Goal: Task Accomplishment & Management: Manage account settings

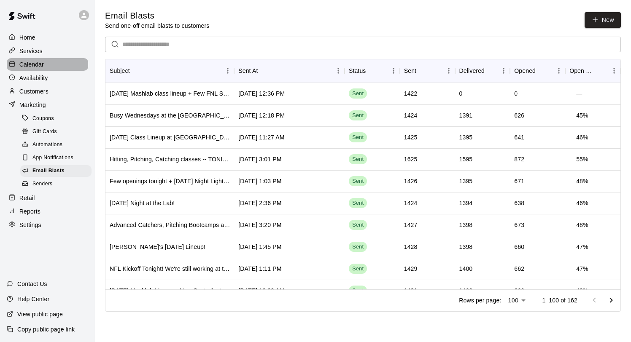
click at [42, 65] on p "Calendar" at bounding box center [31, 64] width 24 height 8
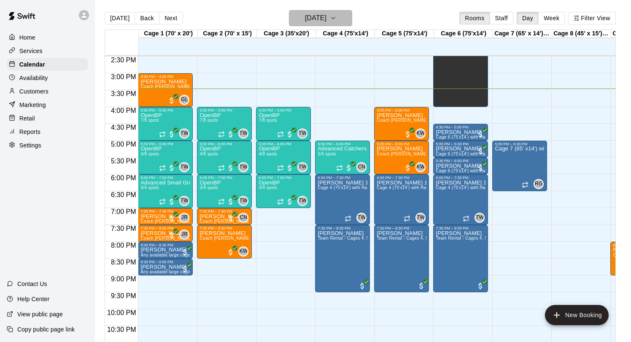
click at [326, 15] on h6 "[DATE]" at bounding box center [315, 18] width 21 height 12
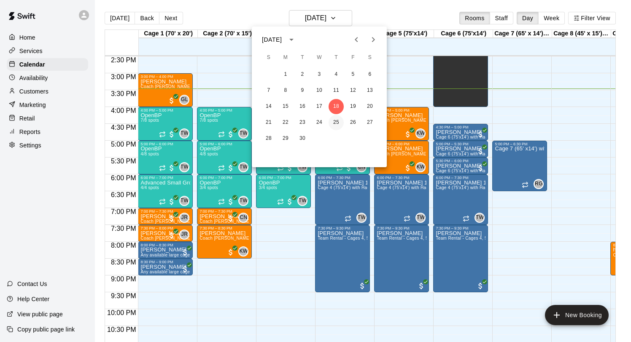
click at [339, 122] on button "25" at bounding box center [335, 122] width 15 height 15
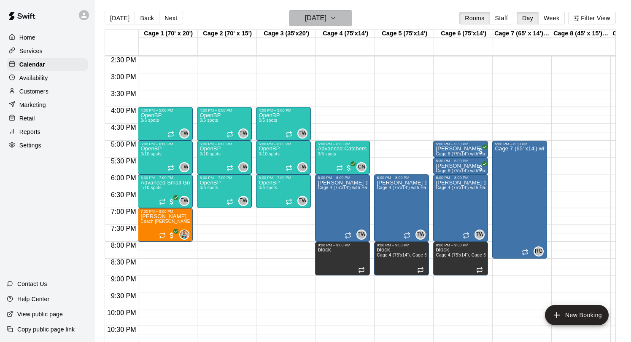
click at [316, 20] on h6 "[DATE]" at bounding box center [315, 18] width 21 height 12
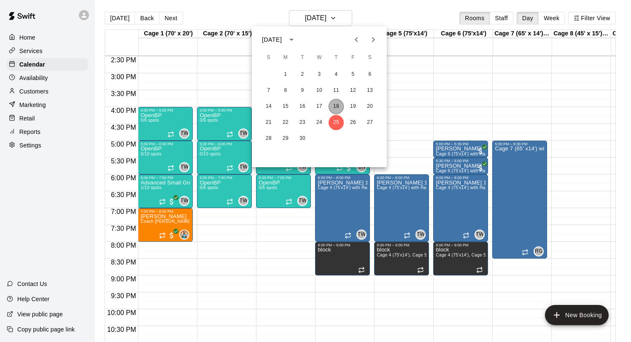
click at [339, 104] on button "18" at bounding box center [335, 106] width 15 height 15
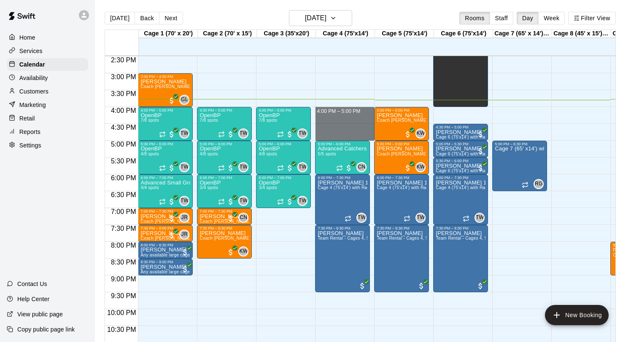
drag, startPoint x: 328, startPoint y: 110, endPoint x: 327, endPoint y: 138, distance: 27.9
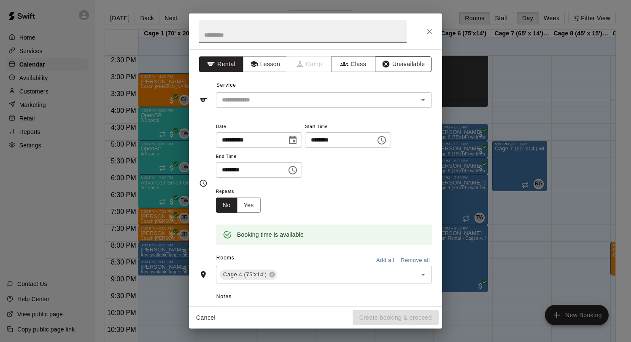
click at [408, 64] on button "Unavailable" at bounding box center [403, 64] width 56 height 16
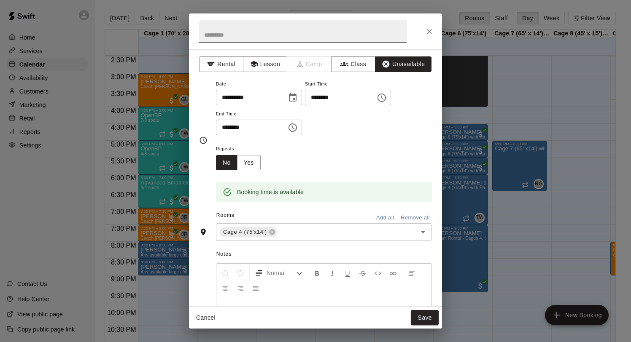
click at [277, 36] on input "text" at bounding box center [302, 31] width 207 height 22
type input "****"
click at [433, 320] on button "Save" at bounding box center [425, 318] width 28 height 16
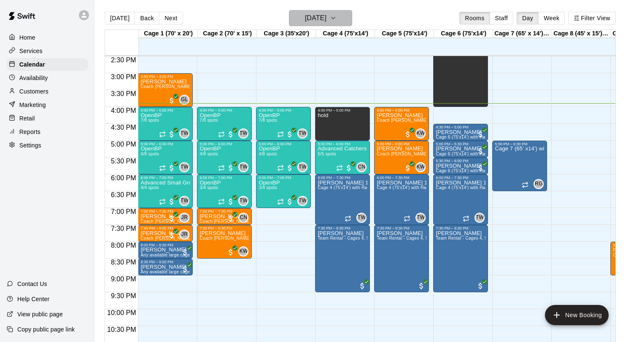
click at [326, 21] on h6 "[DATE]" at bounding box center [315, 18] width 21 height 12
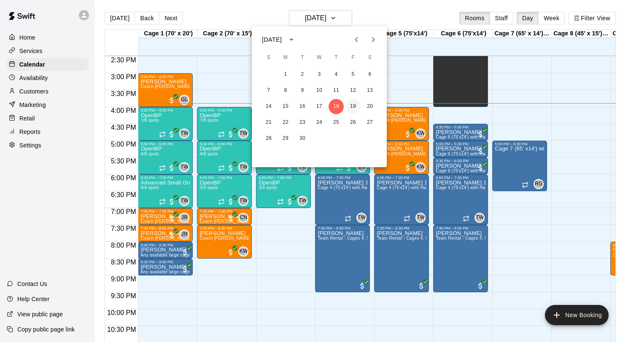
click at [351, 108] on button "19" at bounding box center [352, 106] width 15 height 15
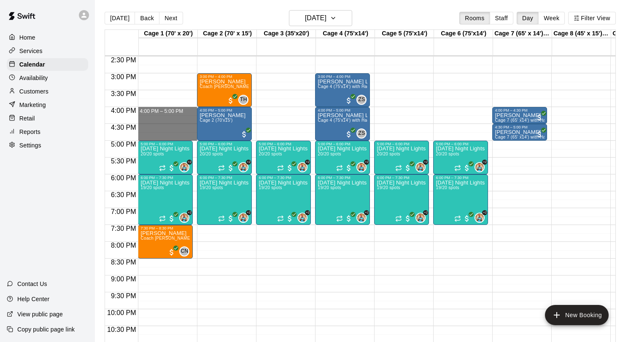
drag, startPoint x: 174, startPoint y: 110, endPoint x: 169, endPoint y: 137, distance: 27.4
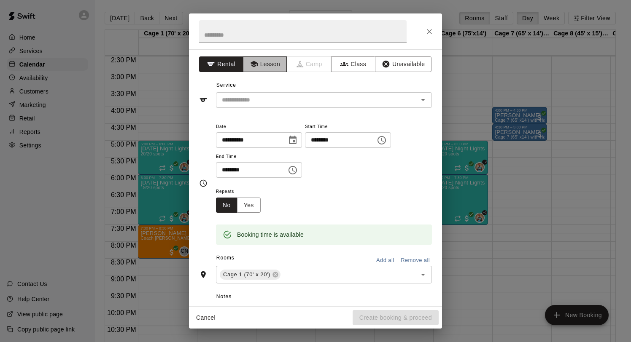
click at [268, 64] on button "Lesson" at bounding box center [265, 64] width 44 height 16
click at [231, 32] on input "text" at bounding box center [302, 31] width 207 height 22
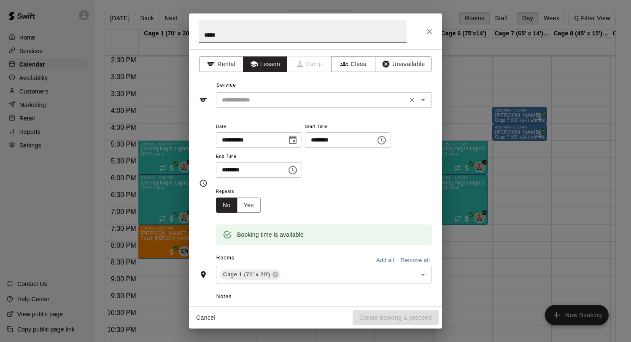
type input "*****"
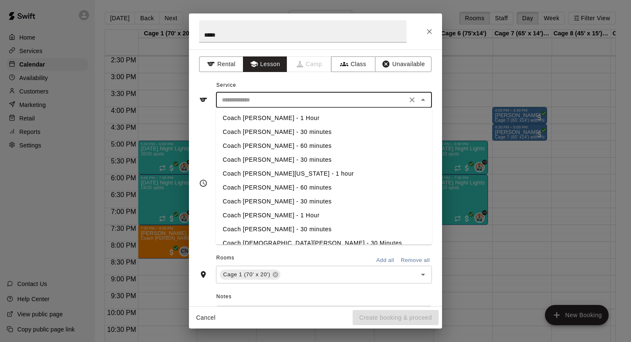
click at [292, 101] on input "text" at bounding box center [311, 100] width 186 height 11
click at [302, 174] on li "Coach [PERSON_NAME][US_STATE] - 1 hour" at bounding box center [324, 174] width 216 height 14
type input "**********"
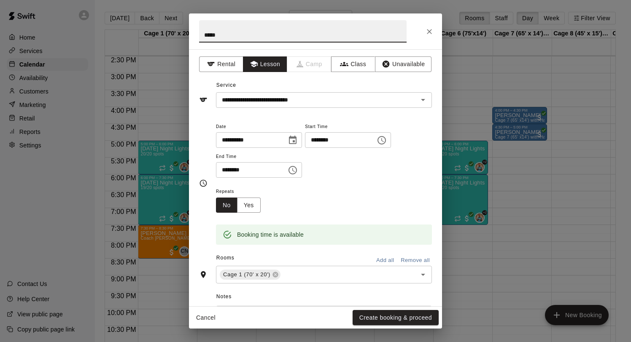
drag, startPoint x: 231, startPoint y: 39, endPoint x: 189, endPoint y: 36, distance: 42.3
click at [189, 36] on h2 "*****" at bounding box center [303, 31] width 228 height 36
type input "******"
click at [382, 318] on button "Create booking & proceed" at bounding box center [395, 318] width 86 height 16
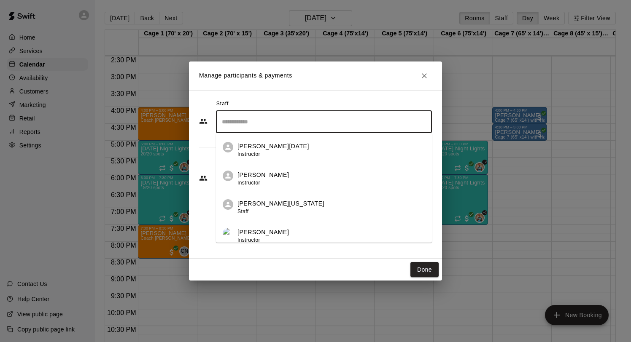
click at [263, 128] on input "Search staff" at bounding box center [324, 122] width 208 height 15
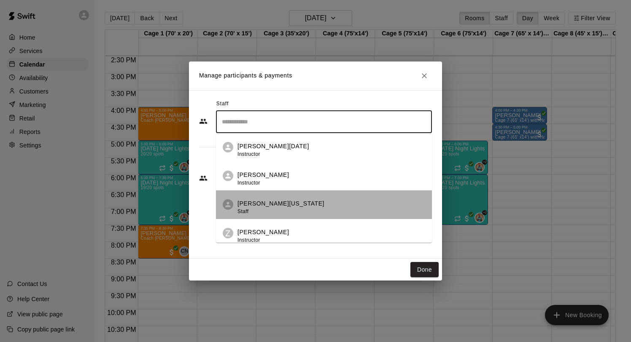
click at [282, 200] on p "[PERSON_NAME][US_STATE]" at bounding box center [280, 203] width 87 height 9
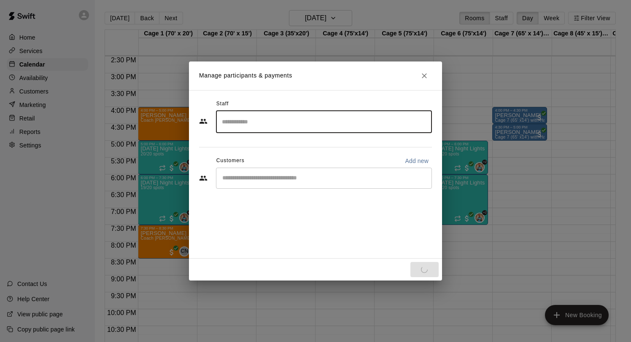
click at [281, 179] on input "Start typing to search customers..." at bounding box center [324, 178] width 208 height 8
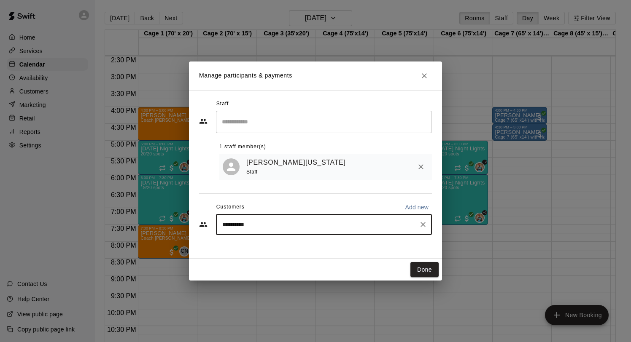
type input "**********"
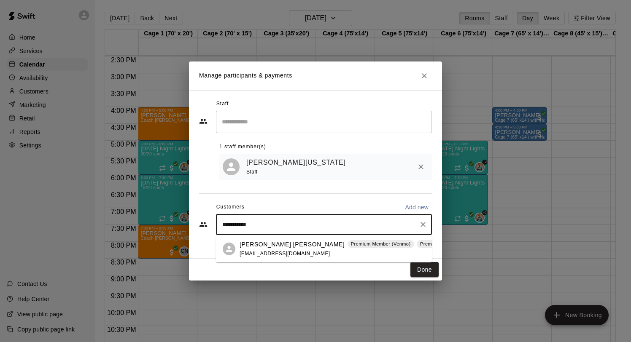
click at [277, 251] on span "[EMAIL_ADDRESS][DOMAIN_NAME]" at bounding box center [284, 254] width 91 height 6
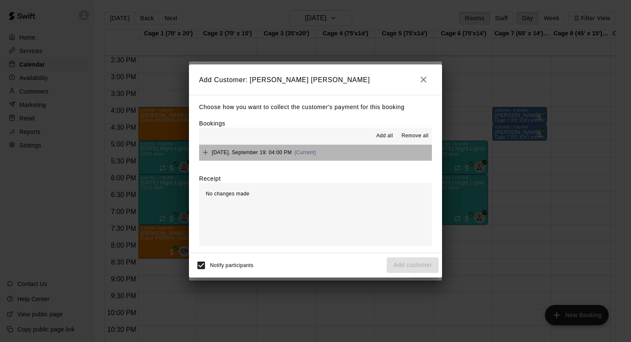
click at [271, 152] on span "[DATE], September 19: 04:00 PM" at bounding box center [252, 153] width 80 height 6
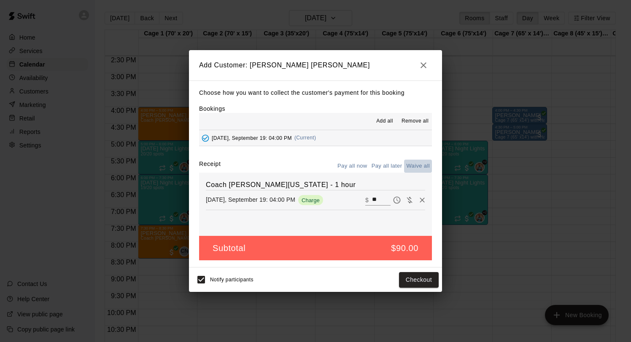
click at [416, 165] on button "Waive all" at bounding box center [418, 166] width 28 height 13
type input "*"
click at [399, 281] on button "Add customer" at bounding box center [412, 280] width 52 height 16
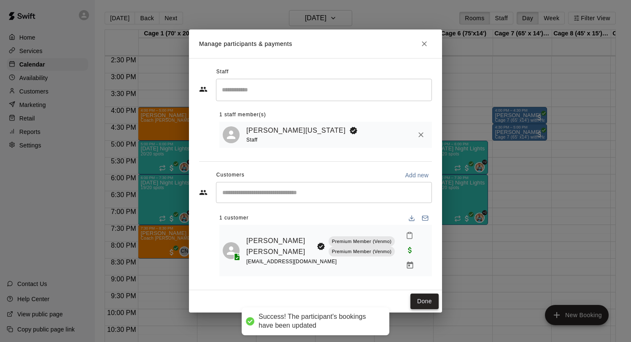
click at [426, 294] on button "Done" at bounding box center [424, 302] width 28 height 16
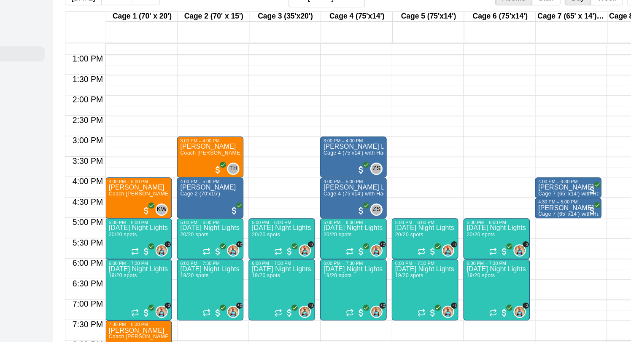
scroll to position [428, 0]
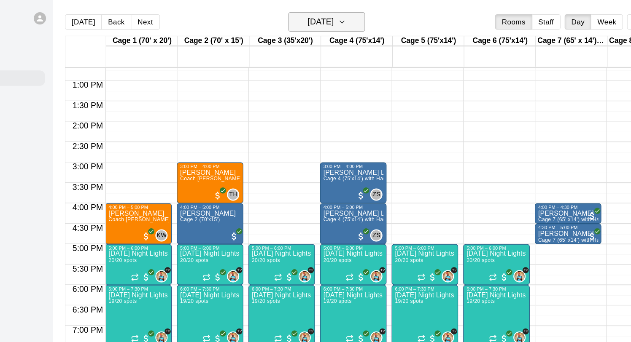
click at [318, 20] on h6 "[DATE]" at bounding box center [315, 18] width 21 height 12
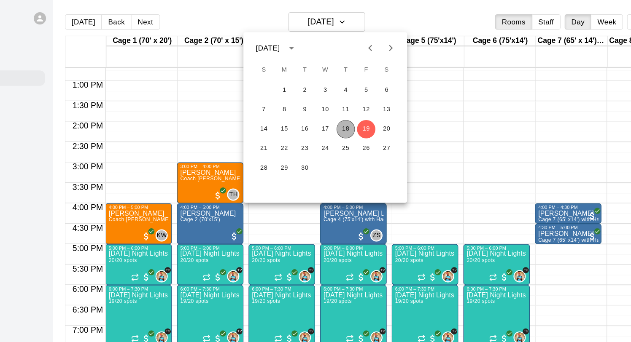
click at [338, 106] on button "18" at bounding box center [335, 106] width 15 height 15
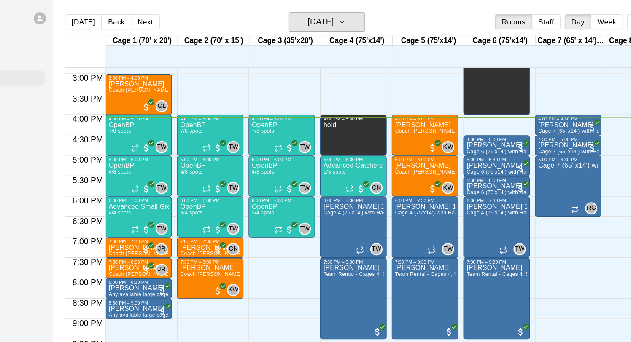
scroll to position [0, 0]
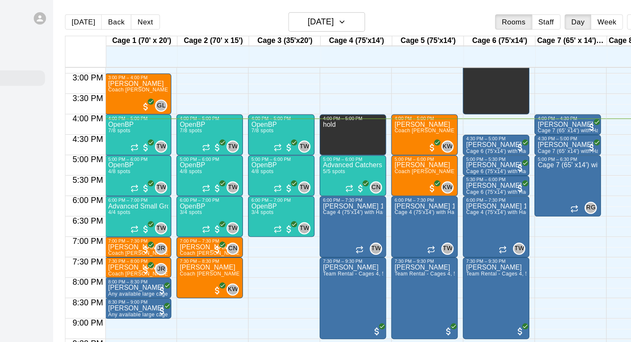
click at [317, 27] on div "[DATE] Back [DATE][DATE] Rooms Staff Day Week Filter View" at bounding box center [360, 19] width 511 height 19
click at [316, 22] on h6 "[DATE]" at bounding box center [315, 18] width 21 height 12
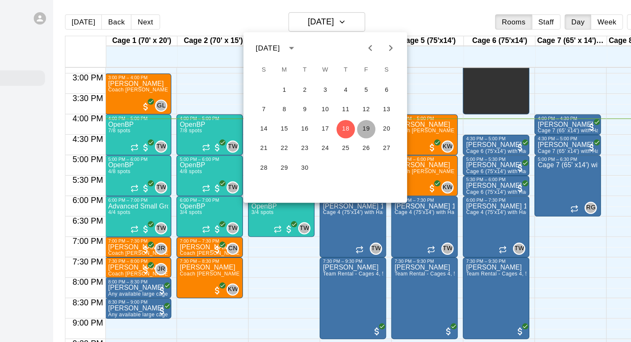
click at [349, 106] on button "19" at bounding box center [352, 106] width 15 height 15
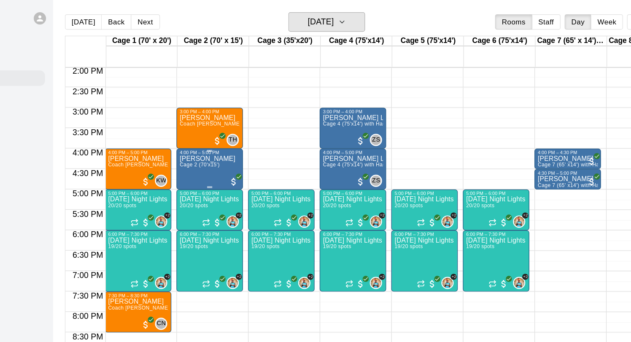
scroll to position [458, 0]
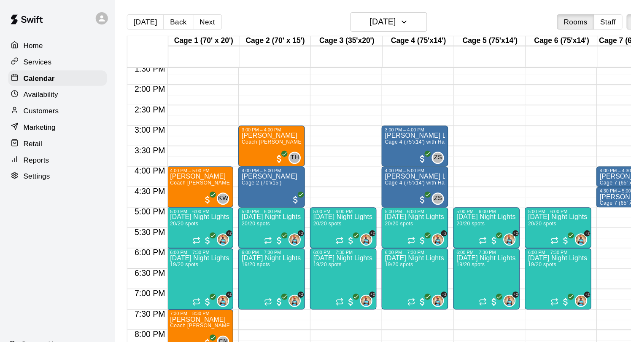
click at [45, 78] on p "Availability" at bounding box center [33, 78] width 29 height 8
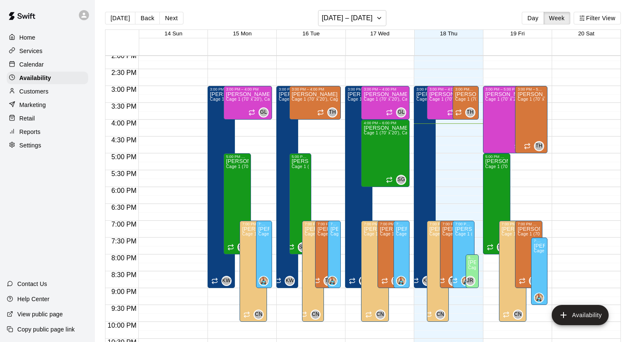
scroll to position [479, 0]
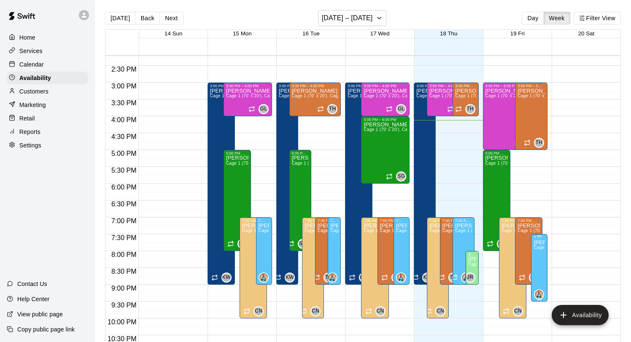
click at [541, 267] on icon "delete" at bounding box center [542, 269] width 10 height 10
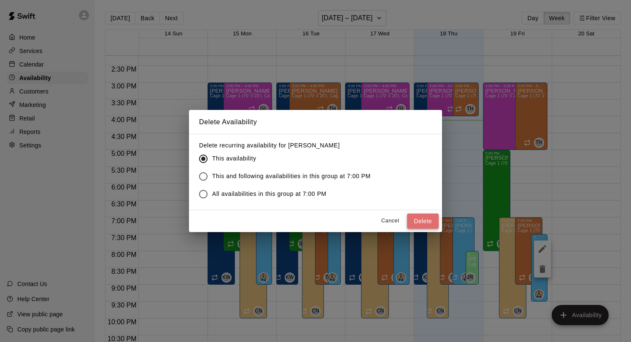
click at [418, 220] on button "Delete" at bounding box center [423, 222] width 32 height 16
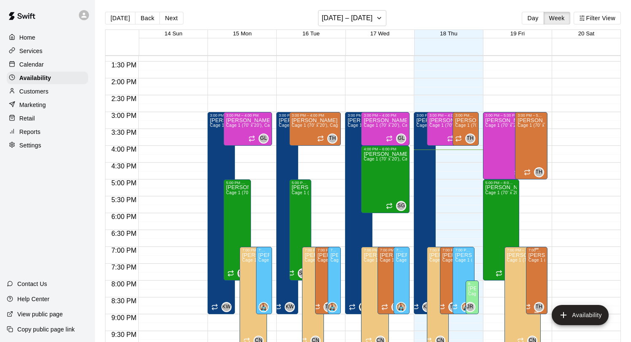
scroll to position [449, 0]
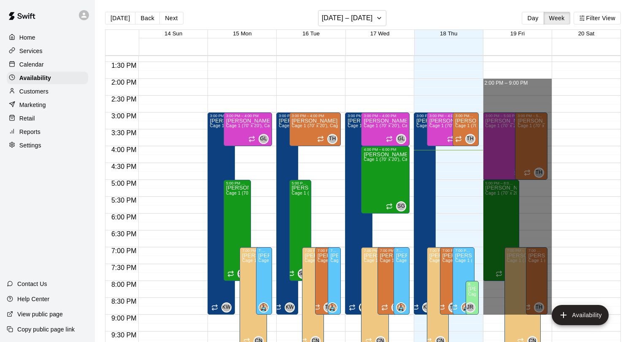
drag, startPoint x: 490, startPoint y: 82, endPoint x: 497, endPoint y: 311, distance: 229.4
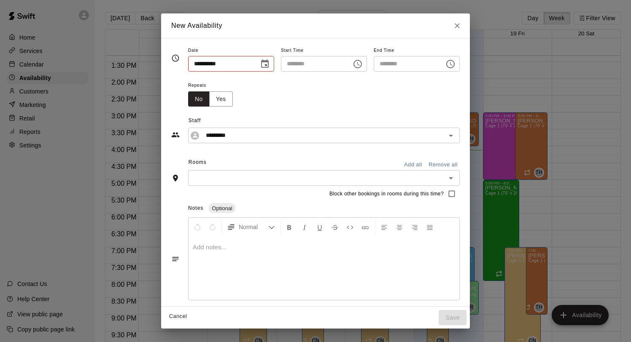
type input "**********"
type input "********"
click at [216, 133] on input "*********" at bounding box center [317, 135] width 230 height 11
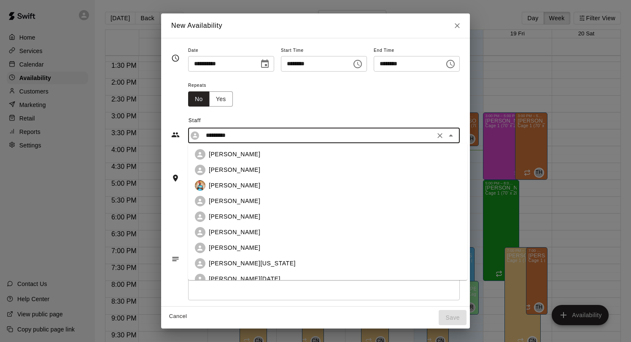
scroll to position [54, 0]
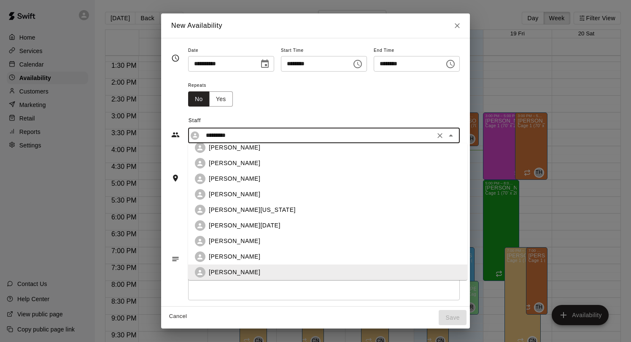
click at [249, 210] on p "[PERSON_NAME][US_STATE]" at bounding box center [252, 210] width 87 height 9
type input "**********"
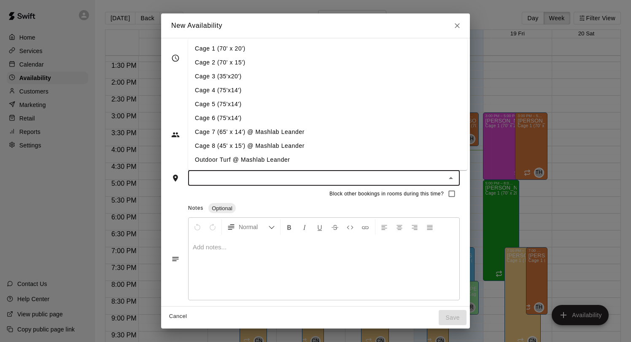
click at [228, 174] on input "text" at bounding box center [317, 178] width 252 height 11
click at [208, 47] on li "Cage 1 (70' x 20')" at bounding box center [327, 49] width 279 height 14
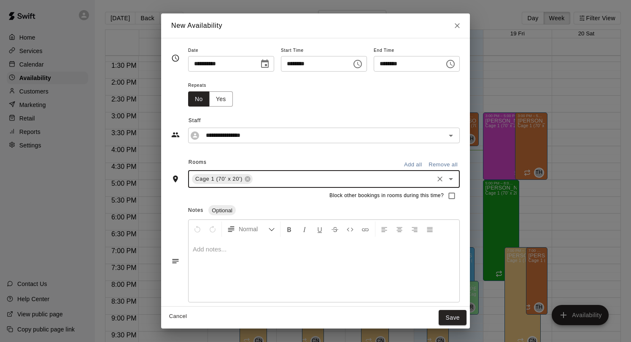
type input "*"
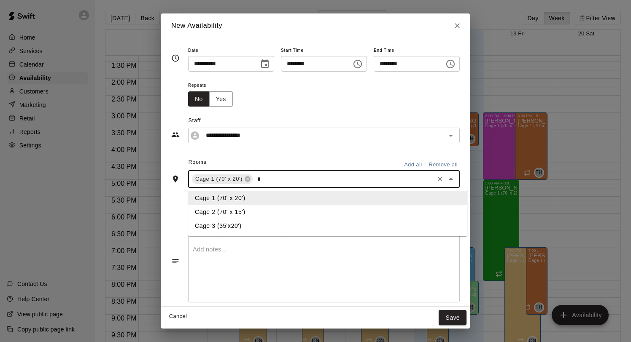
click at [258, 210] on li "Cage 2 (70' x 15')" at bounding box center [327, 212] width 279 height 14
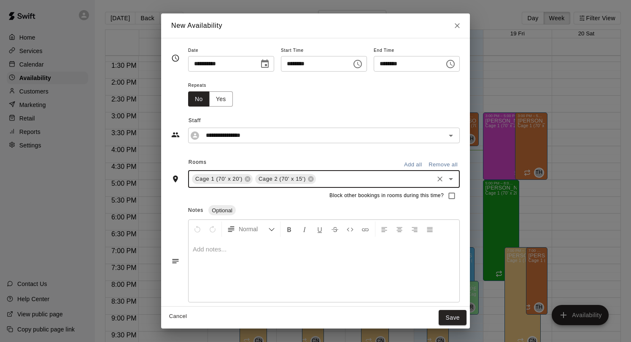
type input "*"
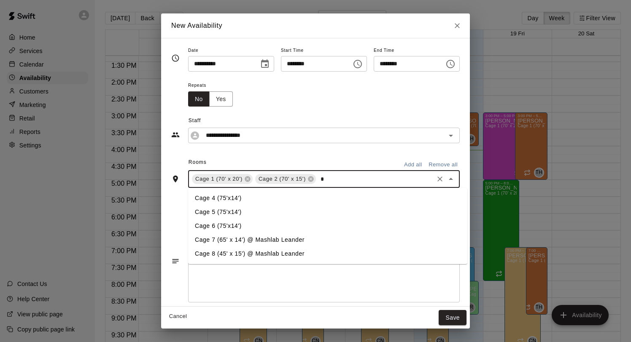
click at [274, 197] on li "Cage 4 (75'x14')" at bounding box center [327, 198] width 279 height 14
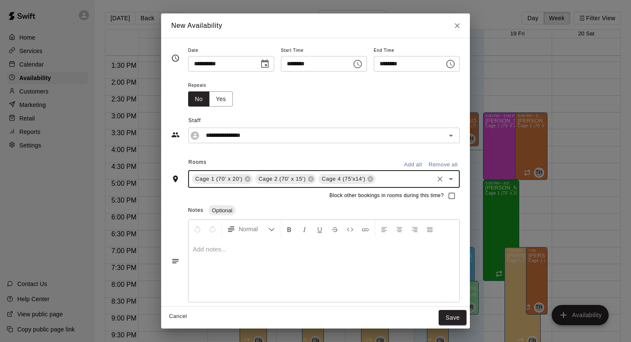
type input "*"
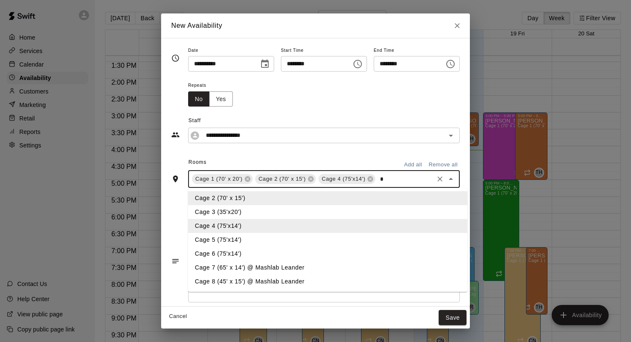
click at [247, 234] on li "Cage 5 (75'x14')" at bounding box center [327, 240] width 279 height 14
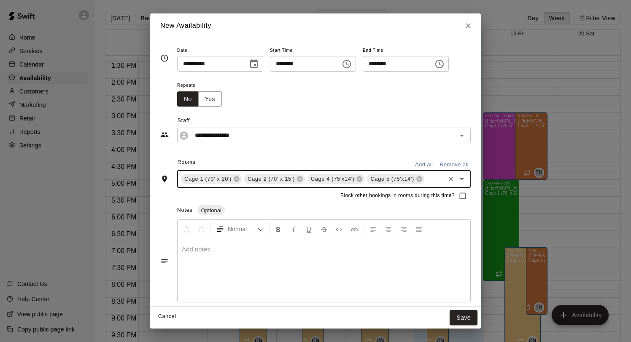
type input "*"
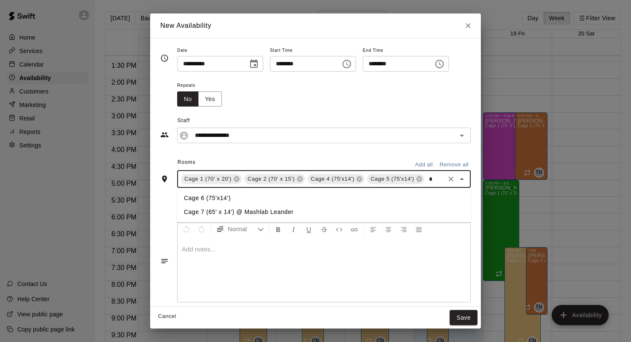
click at [250, 198] on li "Cage 6 (75'x14')" at bounding box center [323, 198] width 293 height 14
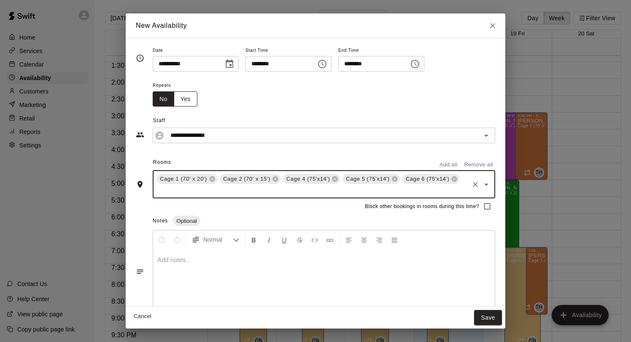
click at [188, 95] on button "Yes" at bounding box center [186, 99] width 24 height 16
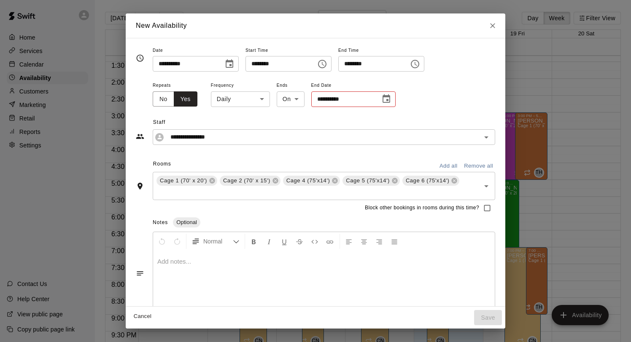
click at [246, 94] on body "Home Services Calendar Availability Customers Marketing Retail Reports Settings…" at bounding box center [315, 178] width 631 height 356
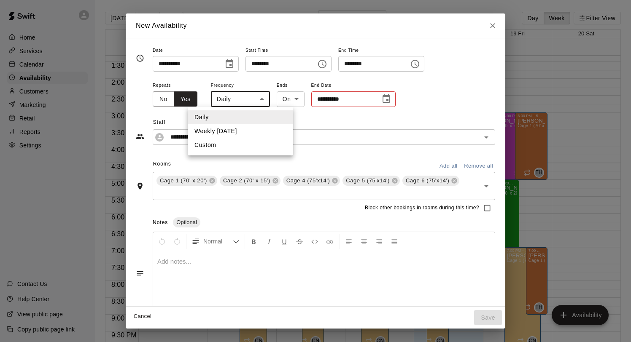
click at [247, 132] on li "Weekly [DATE]" at bounding box center [240, 131] width 105 height 14
type input "******"
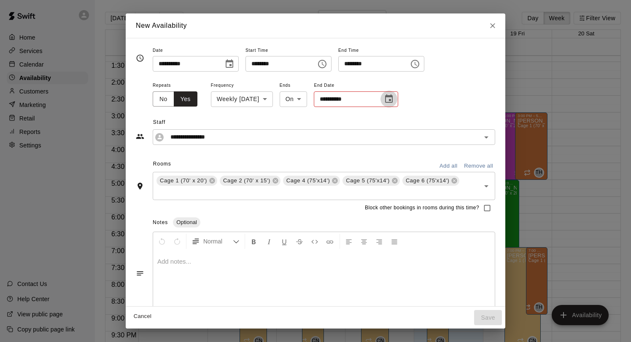
click at [392, 100] on icon "Choose date" at bounding box center [389, 98] width 8 height 8
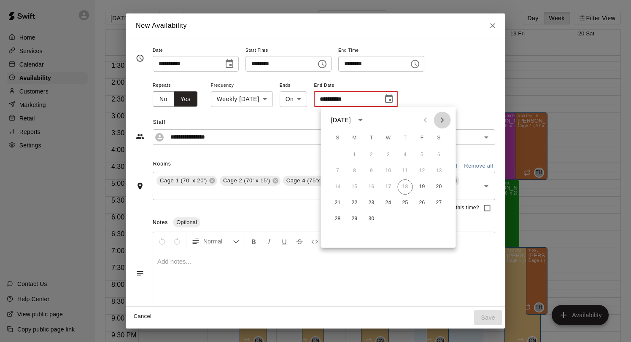
click at [443, 121] on icon "Next month" at bounding box center [442, 120] width 10 height 10
click at [423, 208] on button "26" at bounding box center [421, 203] width 15 height 15
type input "**********"
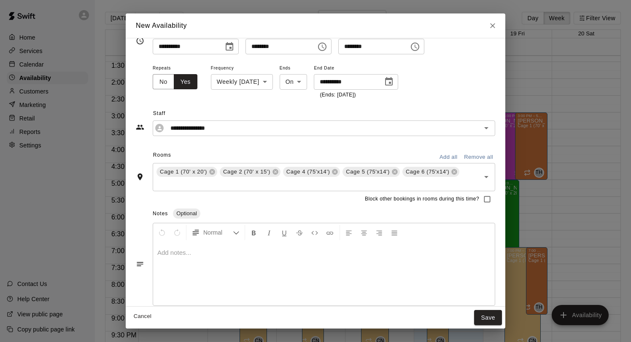
scroll to position [26, 0]
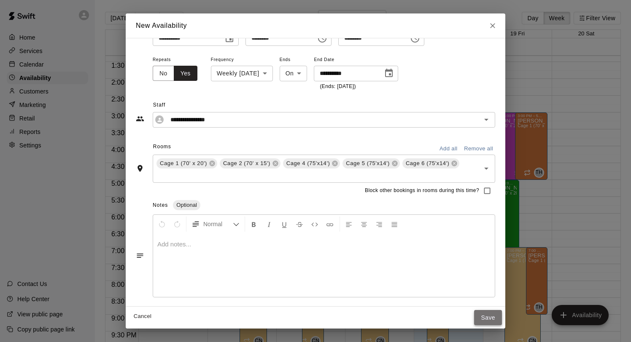
click at [484, 318] on button "Save" at bounding box center [488, 318] width 28 height 16
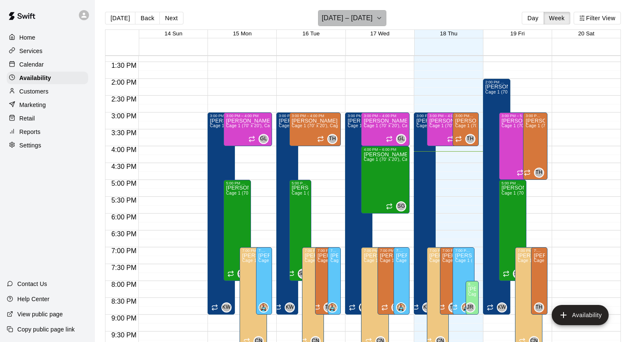
click at [350, 17] on h6 "[DATE] – [DATE]" at bounding box center [347, 18] width 51 height 12
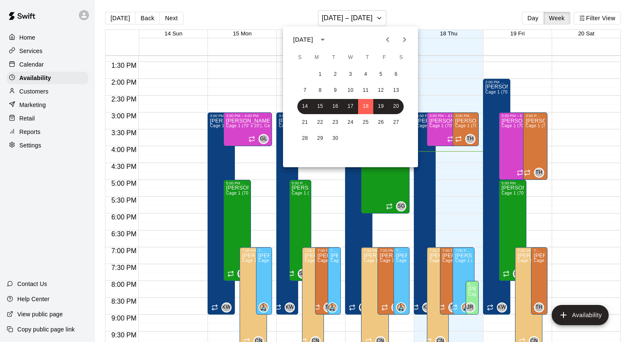
click at [37, 61] on div at bounding box center [315, 171] width 631 height 342
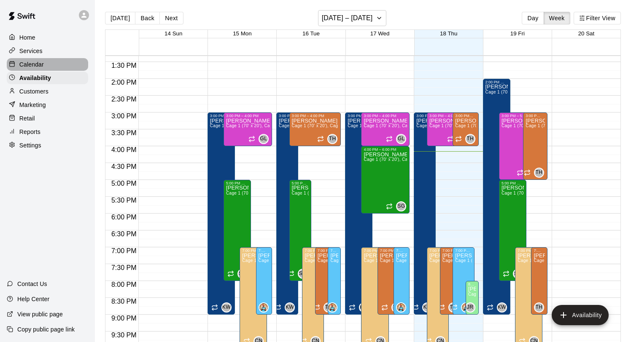
click at [38, 61] on p "Calendar" at bounding box center [31, 64] width 24 height 8
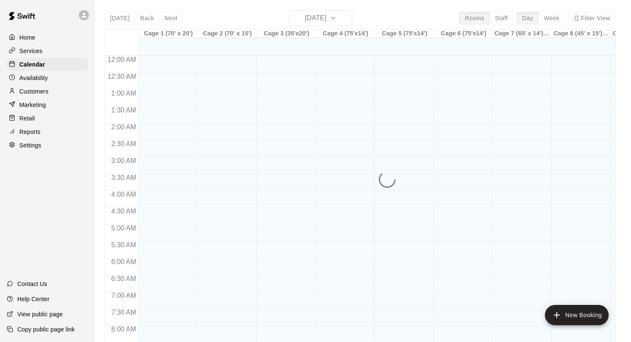
scroll to position [488, 0]
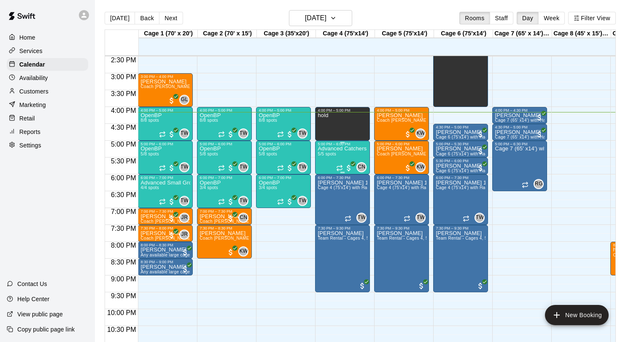
click at [336, 153] on div "Advanced Catchers Workout: Run the Game ([DATE] & Thursdays) 5/5 spots" at bounding box center [342, 317] width 50 height 342
click at [323, 176] on img "edit" at bounding box center [327, 176] width 10 height 10
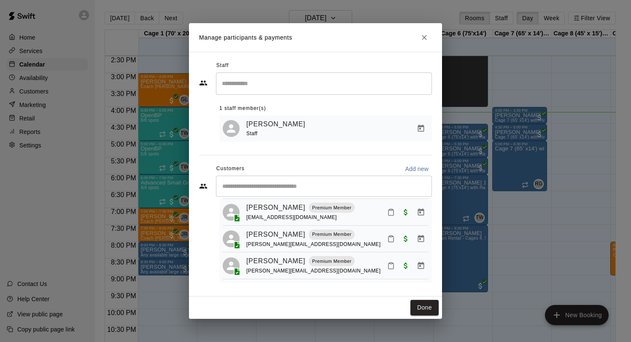
scroll to position [73, 0]
click at [419, 304] on button "Done" at bounding box center [424, 308] width 28 height 16
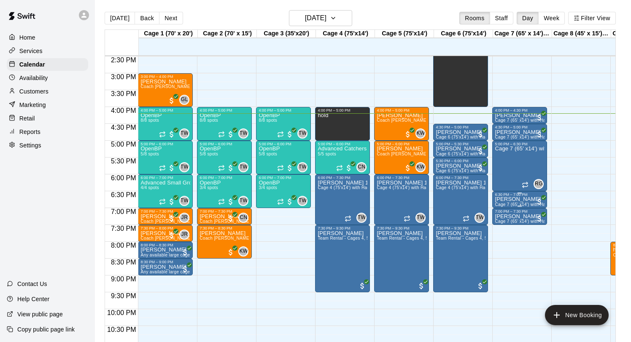
click at [510, 203] on span "Cage 7 (65' x14') with Hack Attack & Hitrax @ Mashlab LEANDER" at bounding box center [560, 204] width 132 height 5
click at [503, 225] on button "edit" at bounding box center [503, 231] width 17 height 16
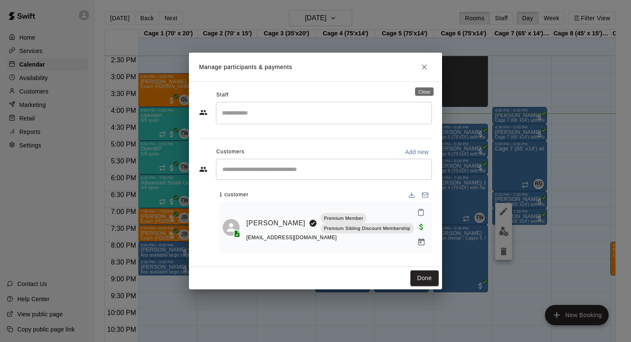
click at [424, 71] on icon "Close" at bounding box center [424, 67] width 8 height 8
